Goal: Task Accomplishment & Management: Manage account settings

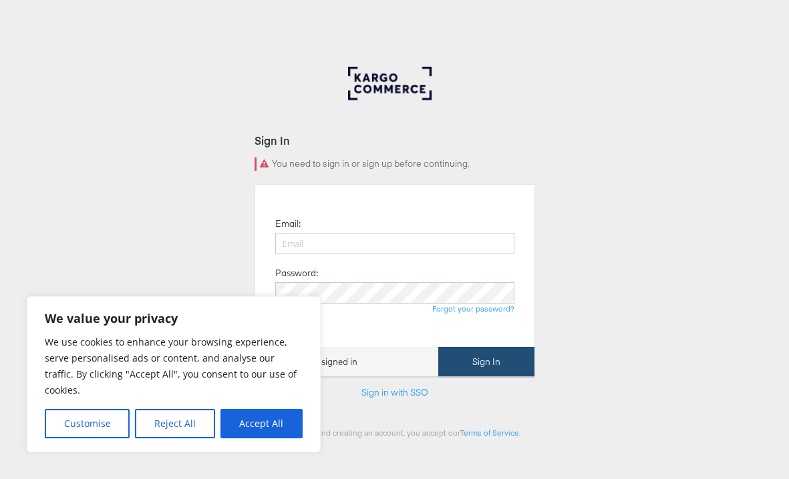
type input "[PERSON_NAME][EMAIL_ADDRESS][DOMAIN_NAME]"
click at [504, 372] on button "Sign In" at bounding box center [486, 362] width 96 height 30
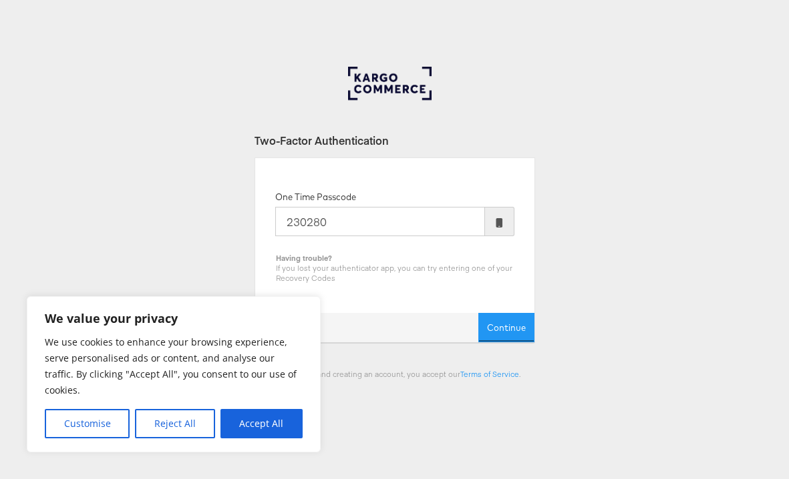
type input "230280"
click at [478, 313] on button "Continue" at bounding box center [506, 328] width 56 height 30
